Goal: Information Seeking & Learning: Learn about a topic

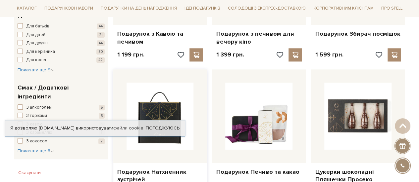
scroll to position [364, 0]
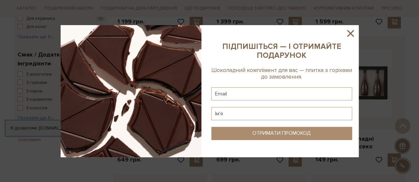
click at [350, 34] on icon at bounding box center [350, 33] width 7 height 7
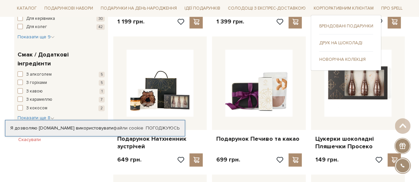
click at [349, 23] on link "Брендовані подарунки" at bounding box center [346, 26] width 54 height 6
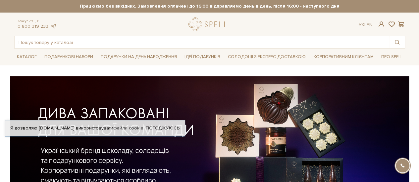
scroll to position [132, 0]
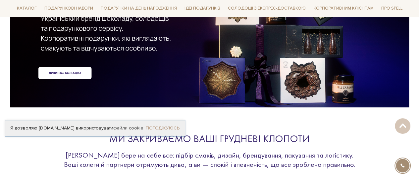
click at [155, 127] on link "Погоджуюсь" at bounding box center [163, 128] width 34 height 6
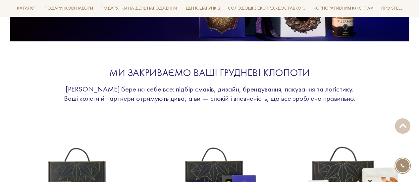
scroll to position [331, 0]
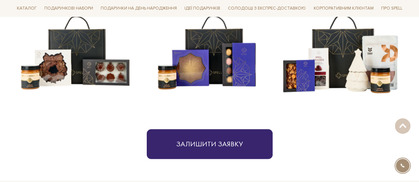
click at [52, 73] on img at bounding box center [75, 53] width 122 height 122
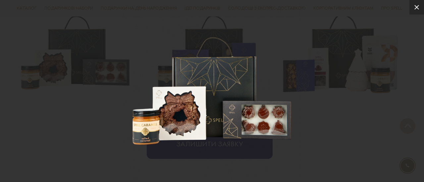
click at [418, 7] on icon at bounding box center [416, 7] width 8 height 8
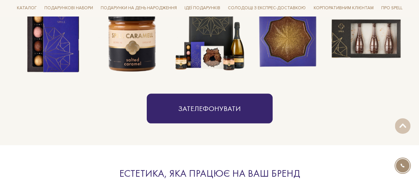
scroll to position [563, 0]
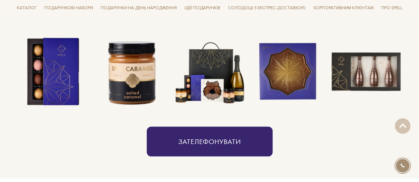
click at [204, 75] on img at bounding box center [209, 72] width 78 height 78
click at [198, 89] on img at bounding box center [209, 72] width 78 height 78
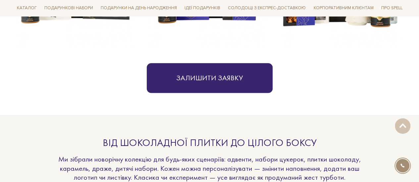
scroll to position [265, 0]
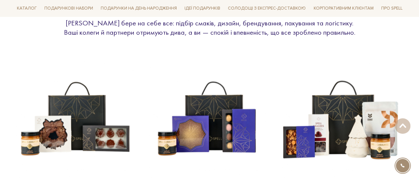
click at [183, 133] on img at bounding box center [208, 119] width 122 height 122
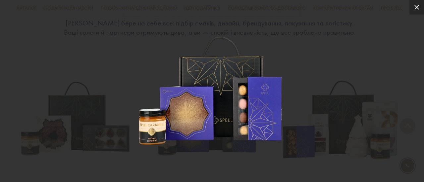
click at [415, 11] on icon at bounding box center [416, 7] width 8 height 8
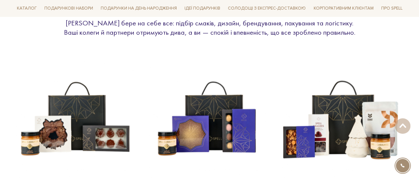
click at [338, 128] on img at bounding box center [340, 119] width 122 height 122
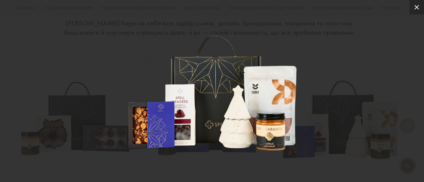
click at [416, 9] on icon at bounding box center [416, 7] width 8 height 8
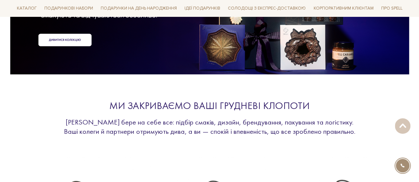
scroll to position [0, 0]
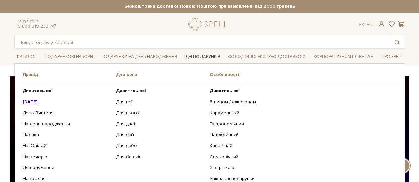
click at [201, 56] on link "Ідеї подарунків" at bounding box center [202, 57] width 41 height 10
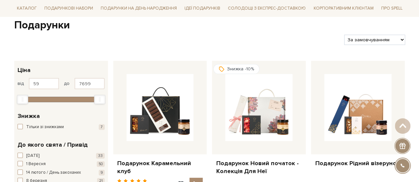
scroll to position [132, 0]
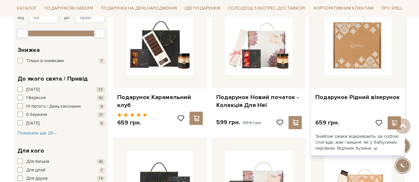
click at [355, 46] on img at bounding box center [357, 41] width 67 height 67
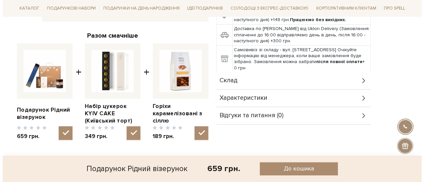
scroll to position [132, 0]
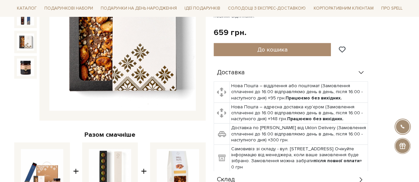
click at [28, 37] on img at bounding box center [25, 41] width 17 height 17
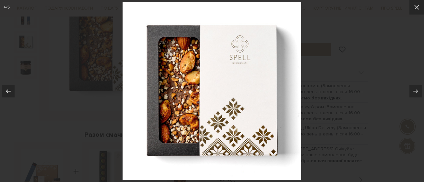
click at [13, 90] on div at bounding box center [8, 91] width 13 height 13
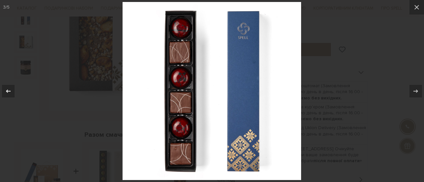
click at [13, 90] on div at bounding box center [8, 91] width 13 height 13
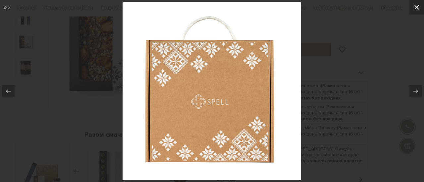
click at [416, 7] on icon at bounding box center [416, 7] width 5 height 5
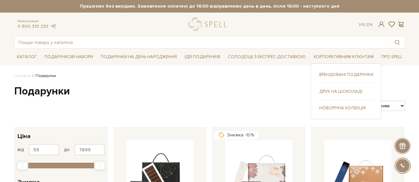
click at [342, 107] on link "Новорічна колекція" at bounding box center [346, 108] width 54 height 6
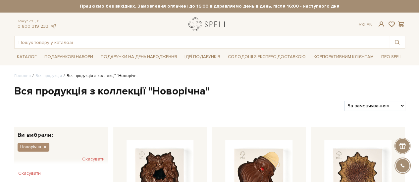
click at [204, 26] on link "logo" at bounding box center [208, 25] width 41 height 14
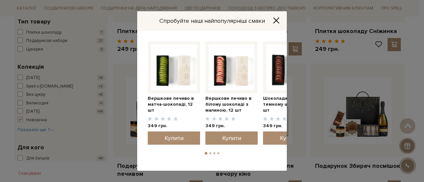
click at [279, 21] on icon "Close" at bounding box center [276, 20] width 7 height 7
